Goal: Navigation & Orientation: Find specific page/section

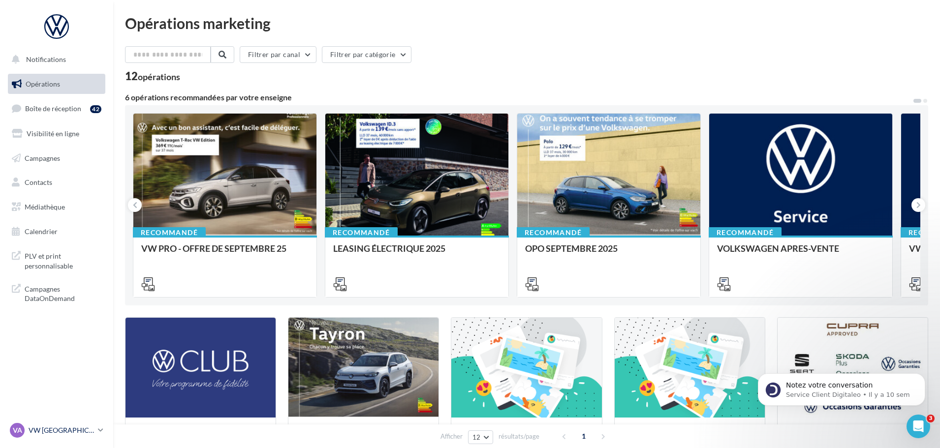
click at [69, 432] on p "VW [GEOGRAPHIC_DATA][PERSON_NAME]" at bounding box center [61, 431] width 65 height 10
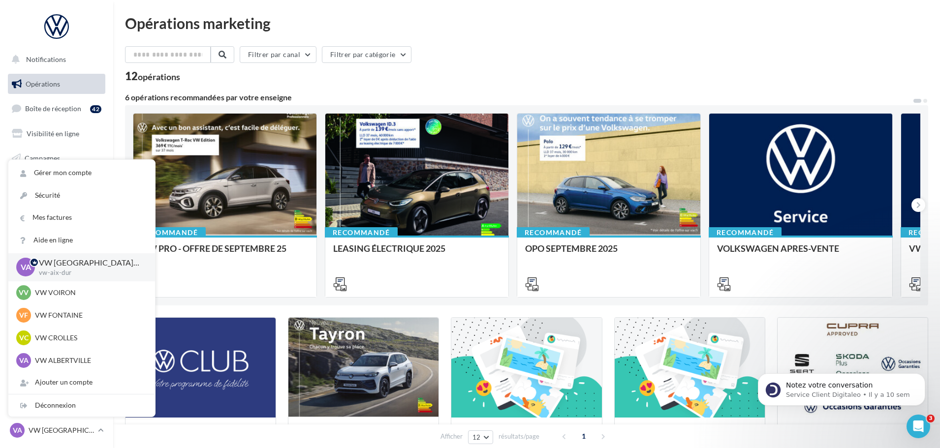
click at [388, 91] on div "Filtrer par canal Filtrer par catégorie 12 opérations 6 opérations recommandées…" at bounding box center [526, 365] width 803 height 639
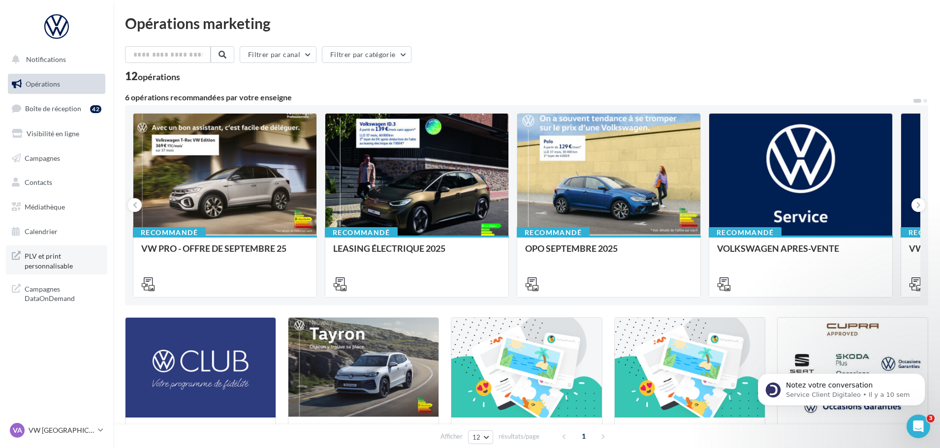
click at [47, 262] on span "PLV et print personnalisable" at bounding box center [63, 260] width 77 height 21
click at [59, 418] on nav "Notifications Opérations Boîte de réception 42 Visibilité en ligne Campagnes Co…" at bounding box center [56, 224] width 113 height 448
click at [61, 433] on p "VW [GEOGRAPHIC_DATA][PERSON_NAME]" at bounding box center [61, 431] width 65 height 10
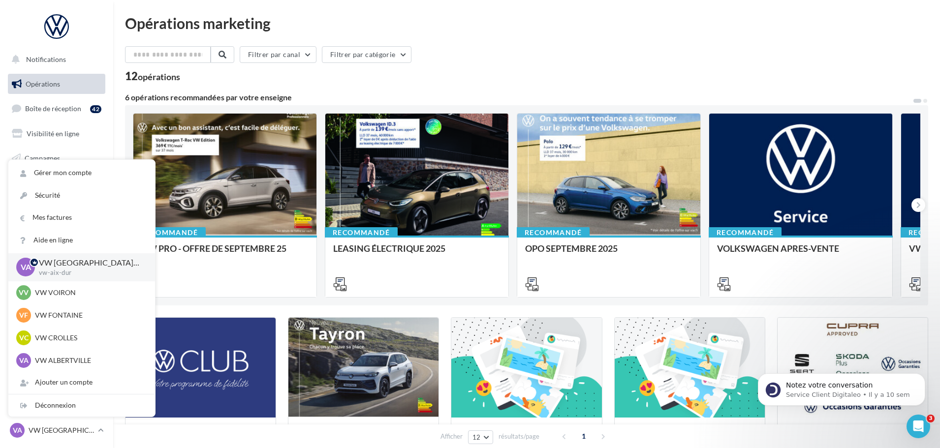
click at [397, 69] on div "Filtrer par canal Filtrer par catégorie 12 opérations" at bounding box center [526, 63] width 803 height 35
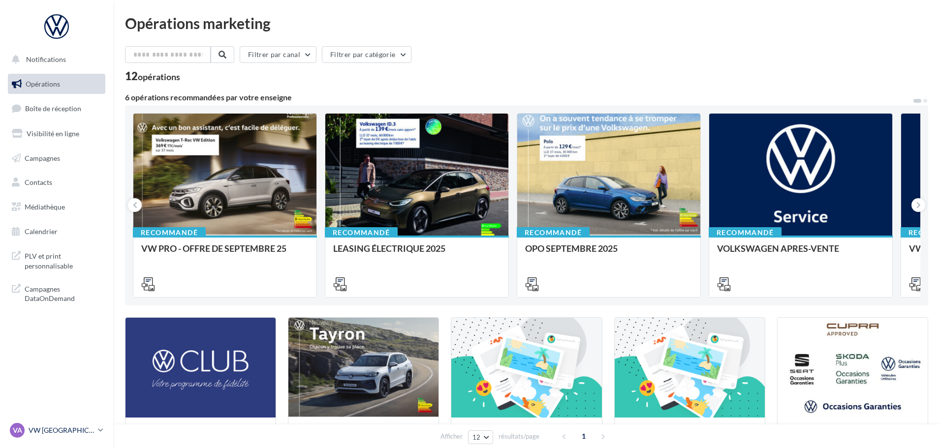
click at [66, 438] on div "VA VW AIX LES BAINS vw-aix-dur" at bounding box center [52, 430] width 84 height 15
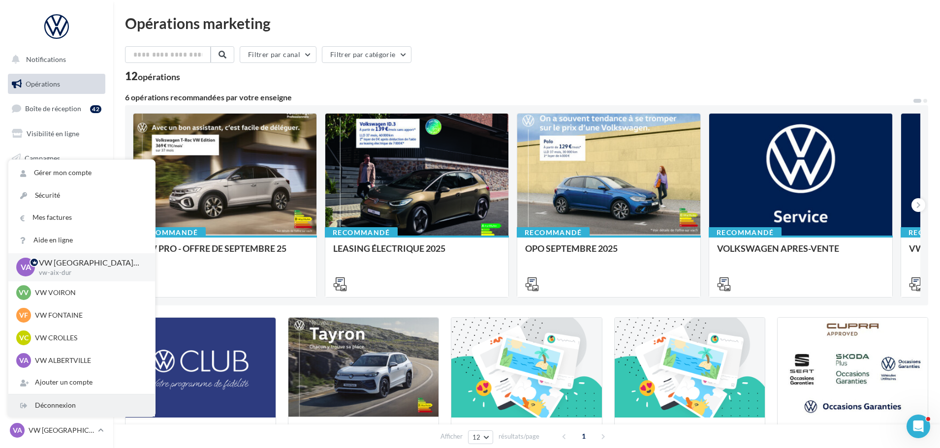
click at [65, 409] on div "Déconnexion" at bounding box center [81, 406] width 147 height 22
